Goal: Transaction & Acquisition: Purchase product/service

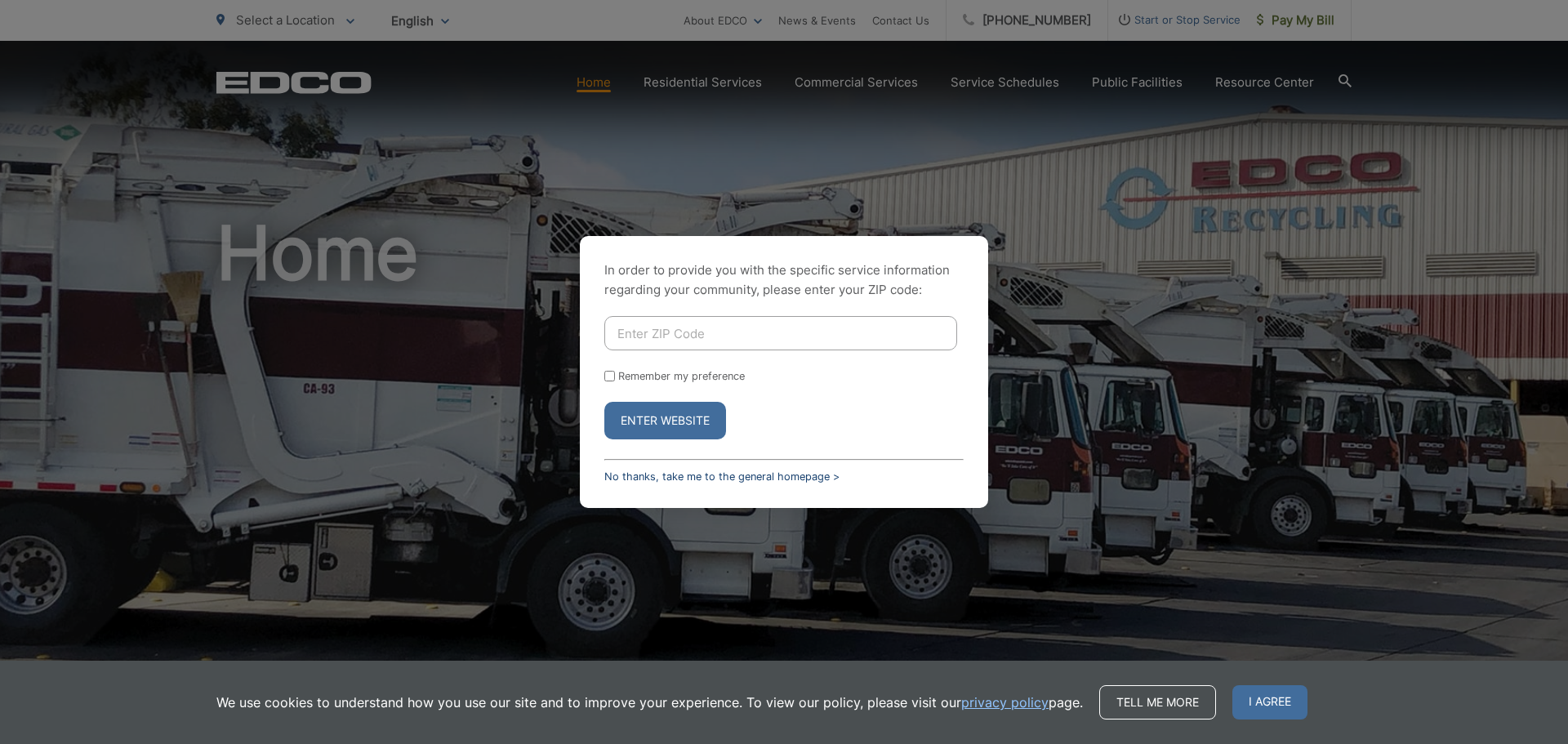
click at [626, 476] on link "No thanks, take me to the general homepage >" at bounding box center [722, 476] width 235 height 13
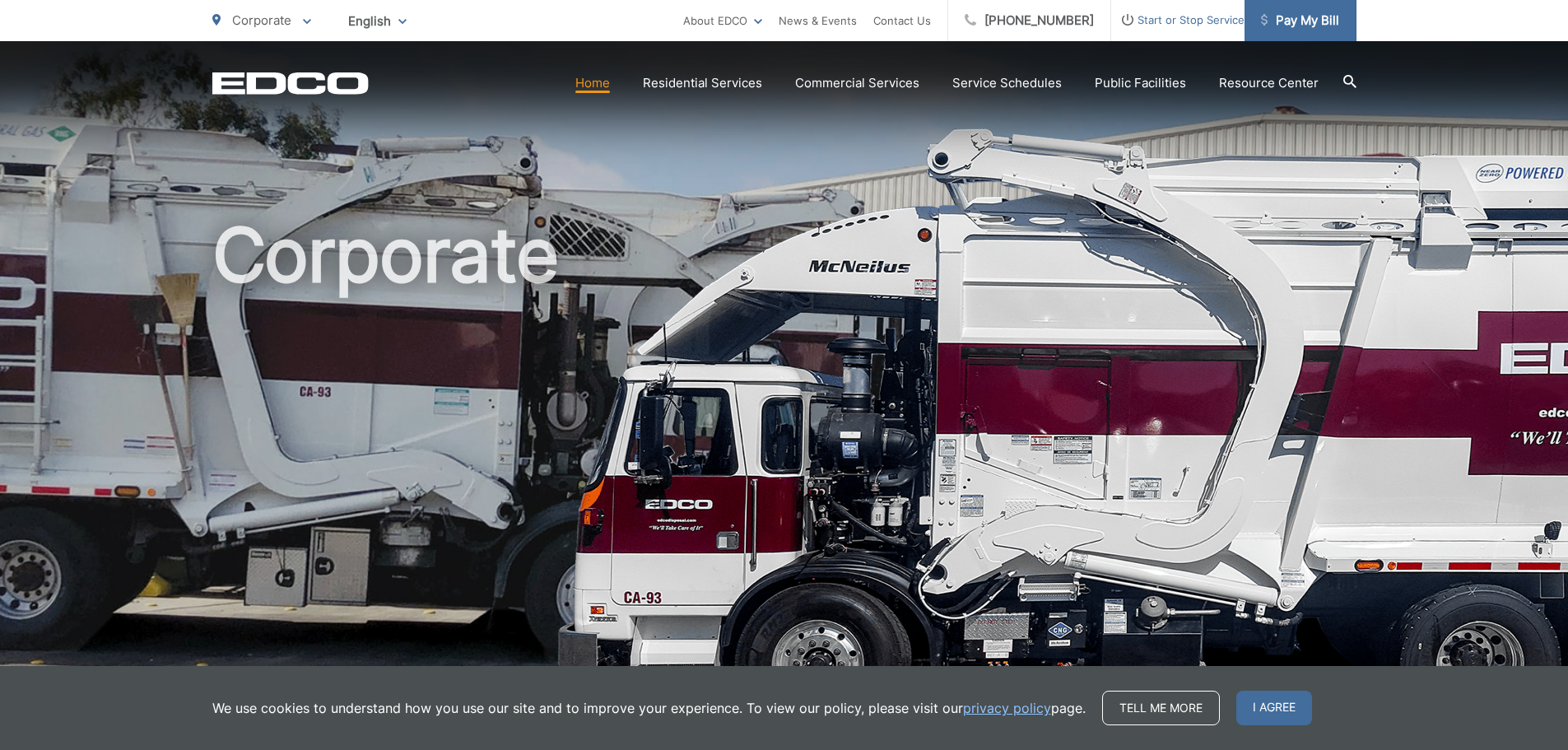
click at [1312, 19] on span "Pay My Bill" at bounding box center [1300, 21] width 78 height 20
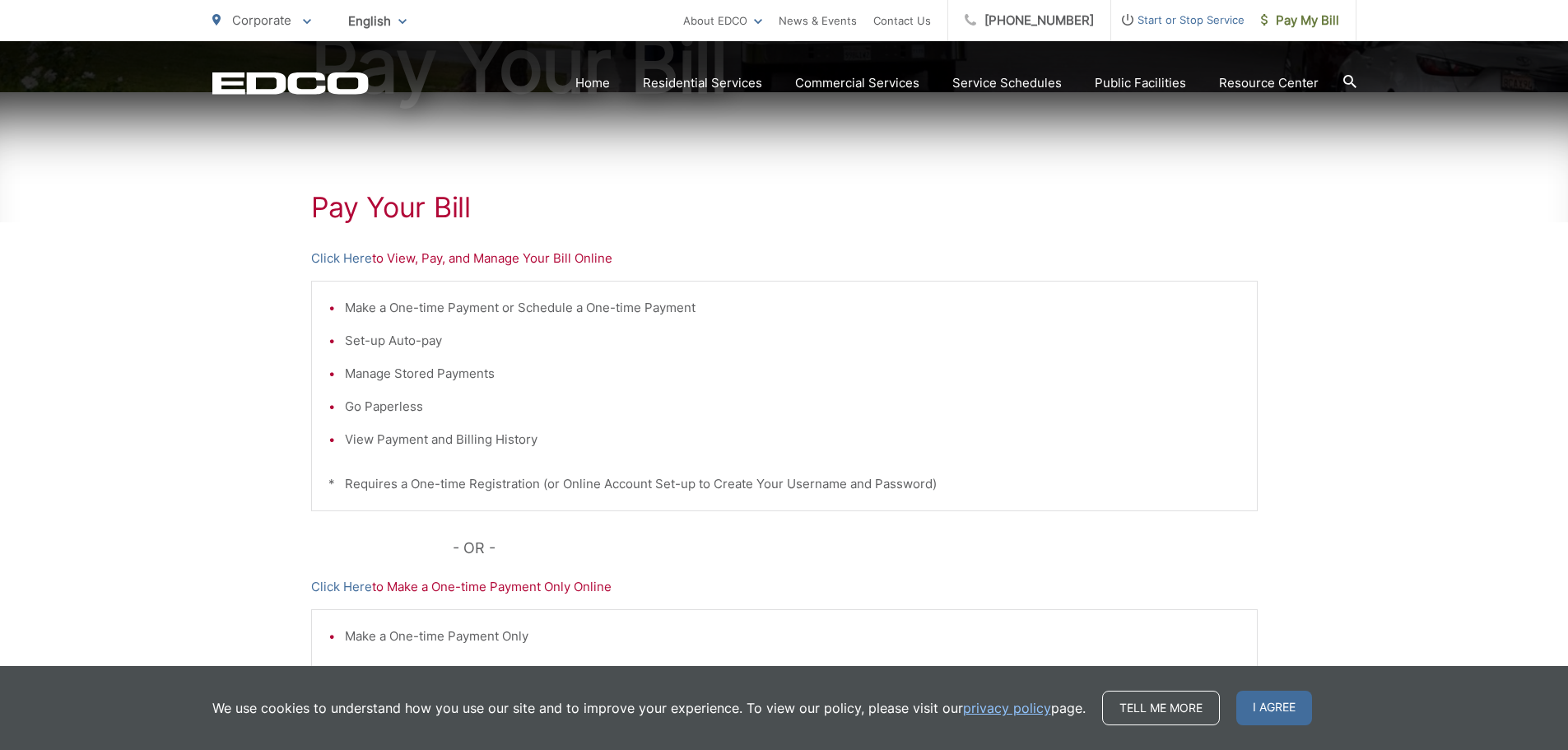
scroll to position [247, 0]
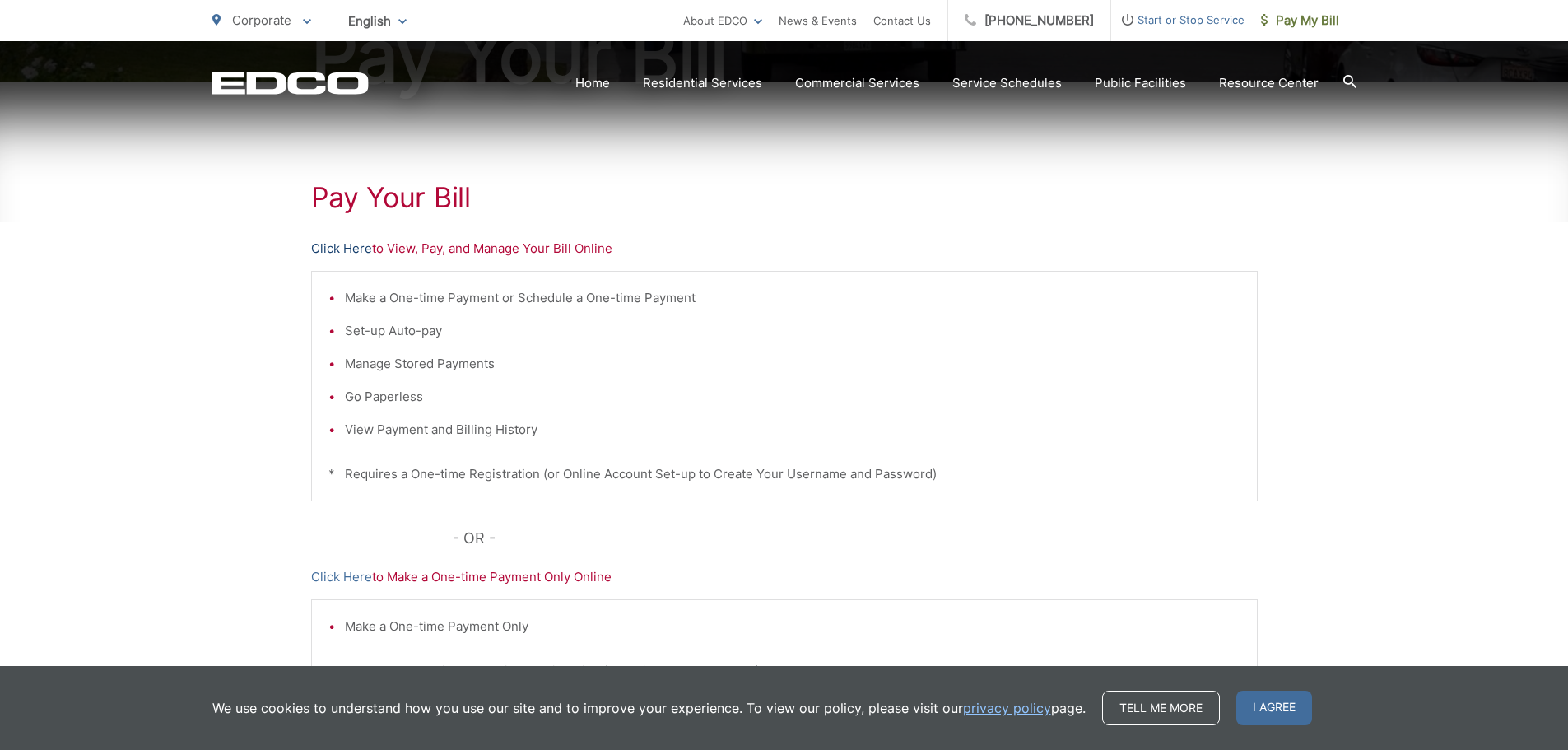
click at [345, 254] on link "Click Here" at bounding box center [341, 248] width 61 height 20
click at [1281, 25] on span "Pay My Bill" at bounding box center [1300, 21] width 78 height 20
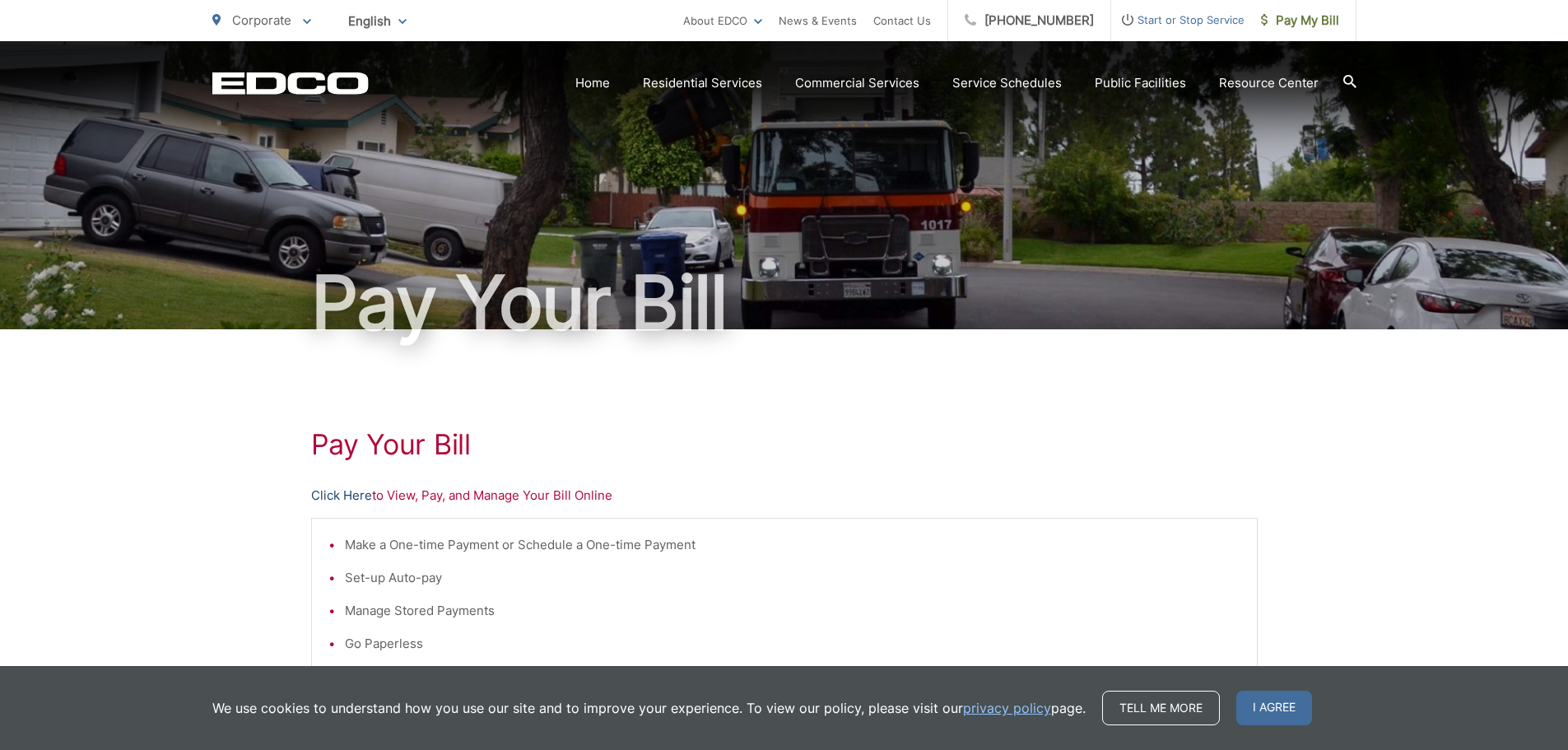
click at [335, 495] on link "Click Here" at bounding box center [341, 495] width 61 height 20
click at [1293, 20] on span "Pay My Bill" at bounding box center [1300, 21] width 78 height 20
click at [1320, 23] on span "Pay My Bill" at bounding box center [1300, 21] width 78 height 20
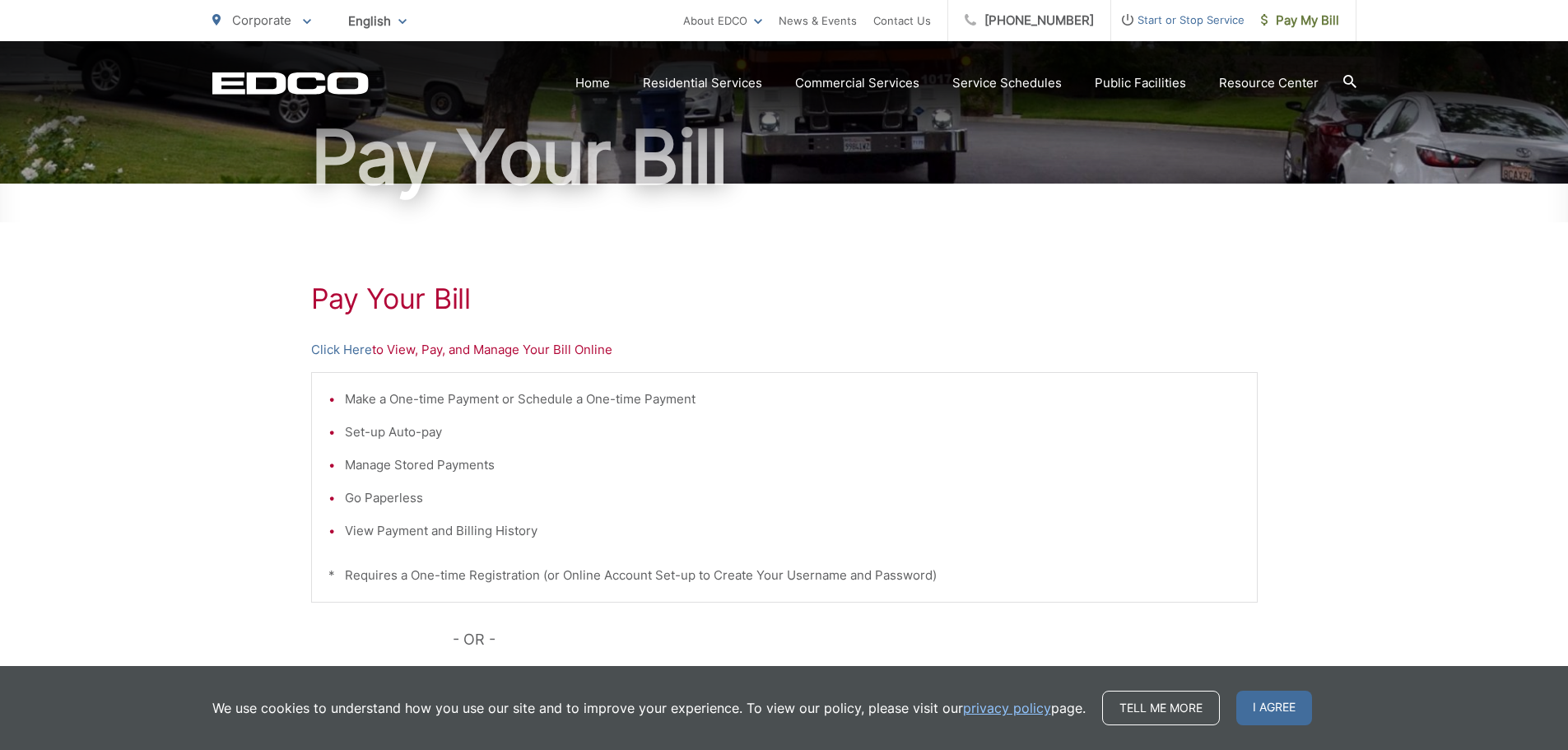
scroll to position [329, 0]
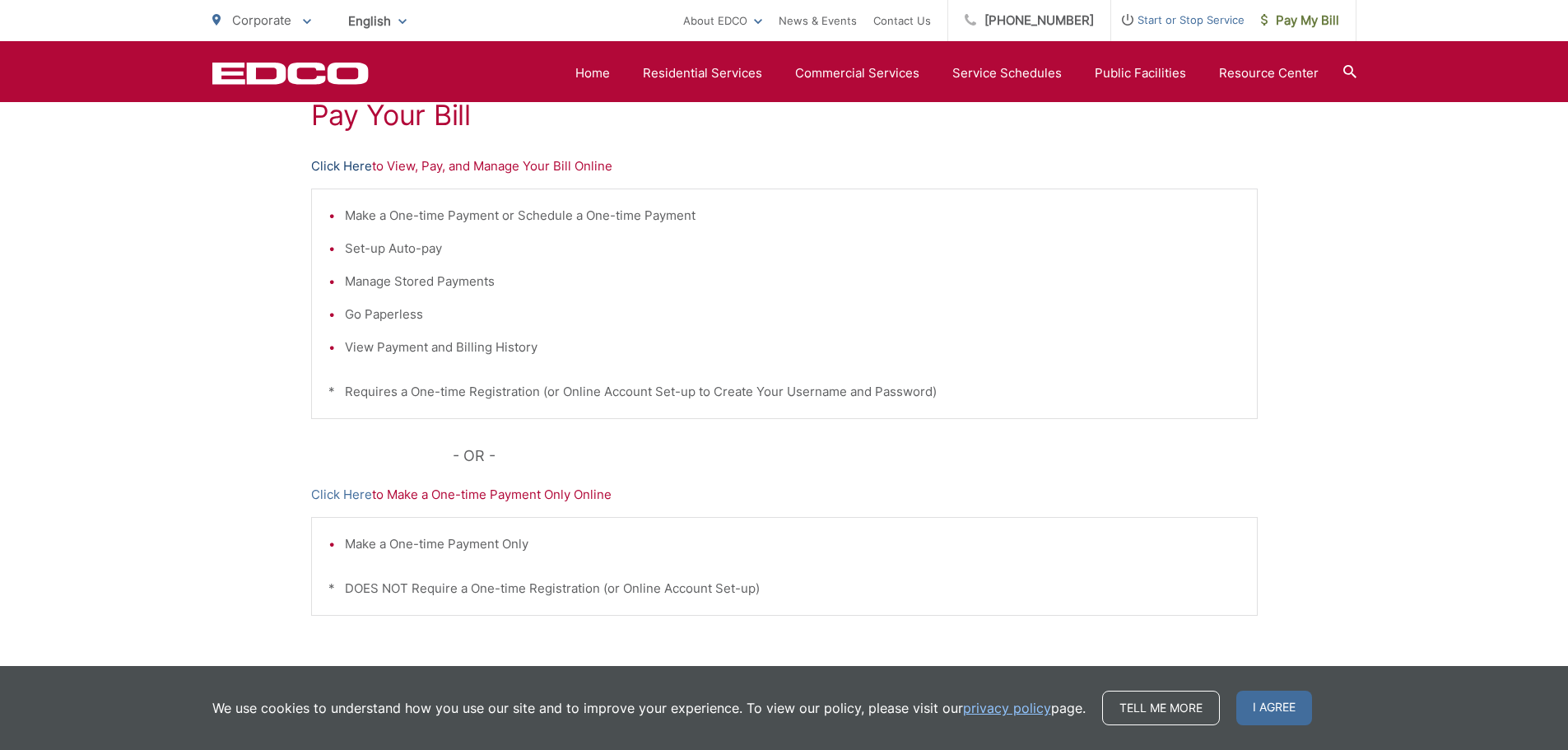
click at [335, 167] on link "Click Here" at bounding box center [341, 166] width 61 height 20
